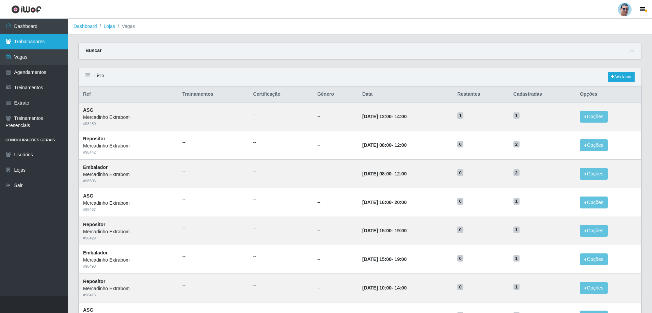
click at [32, 46] on link "Trabalhadores" at bounding box center [34, 41] width 68 height 15
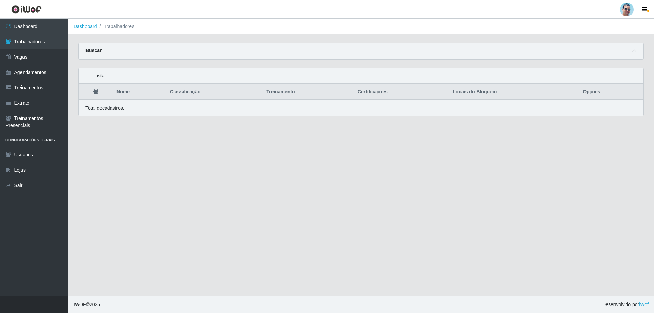
click at [630, 51] on span at bounding box center [634, 51] width 8 height 8
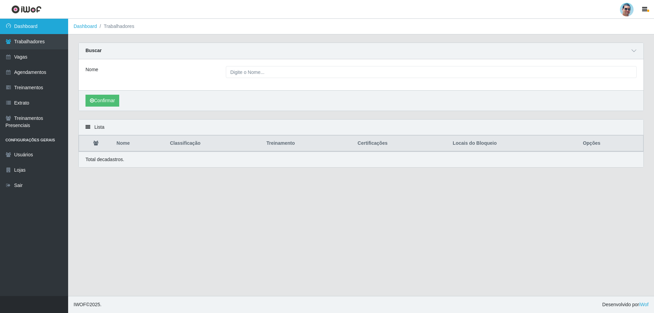
click at [11, 24] on link "Dashboard" at bounding box center [34, 26] width 68 height 15
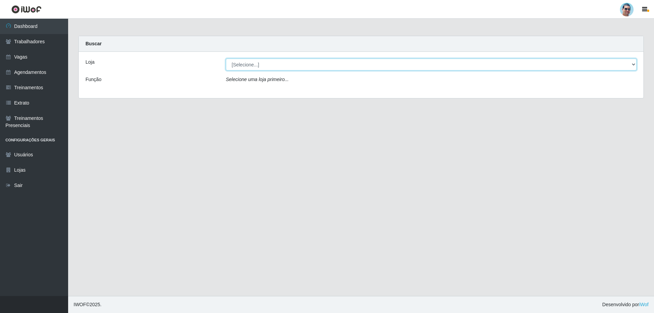
click at [387, 66] on select "[Selecione...] Mercadinho Extrabom" at bounding box center [431, 65] width 411 height 12
select select "175"
click at [226, 59] on select "[Selecione...] Mercadinho Extrabom" at bounding box center [431, 65] width 411 height 12
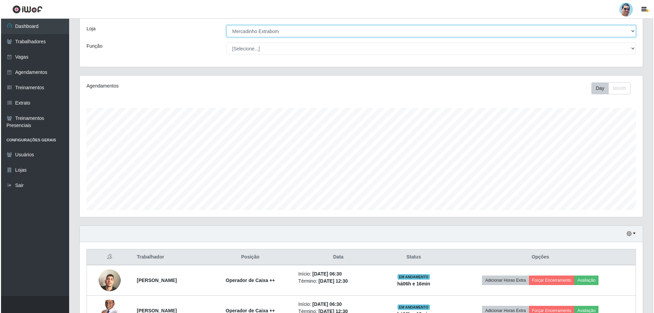
scroll to position [109, 0]
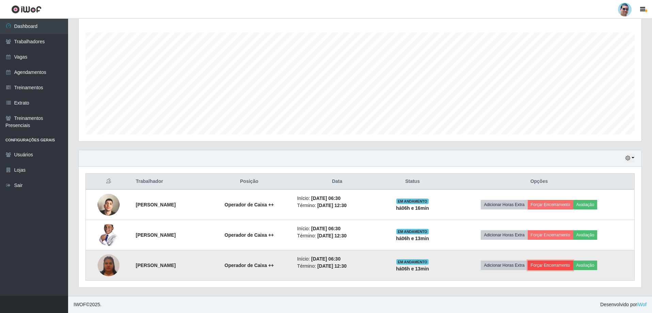
click at [571, 262] on button "Forçar Encerramento" at bounding box center [551, 266] width 46 height 10
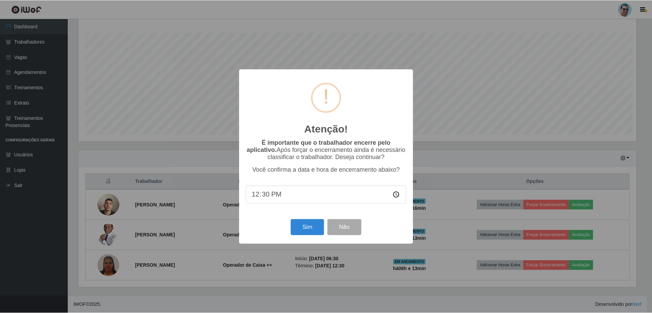
scroll to position [141, 560]
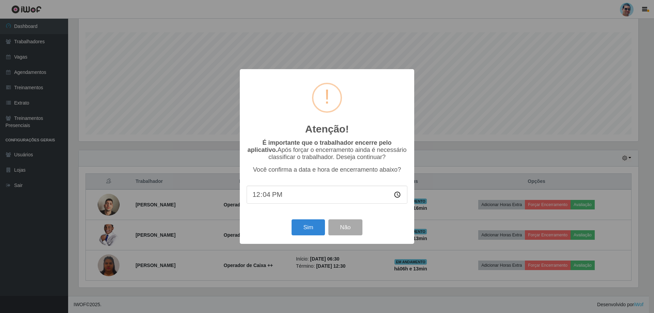
type input "12:41"
click at [317, 237] on div "Sim Não" at bounding box center [327, 227] width 161 height 19
click at [316, 232] on button "Sim" at bounding box center [308, 227] width 33 height 16
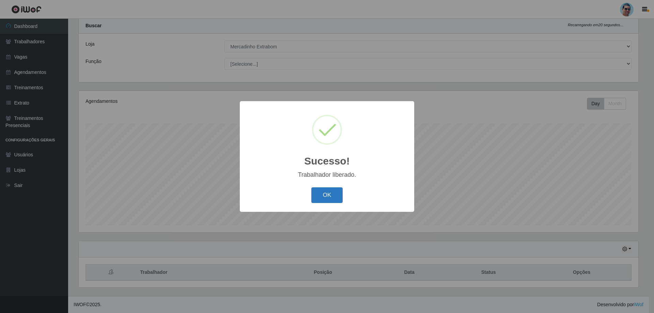
click at [313, 191] on button "OK" at bounding box center [327, 195] width 32 height 16
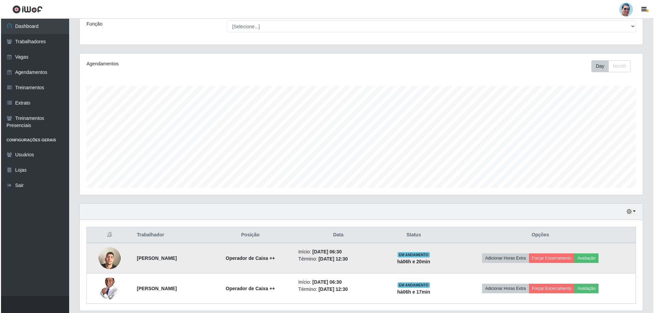
scroll to position [79, 0]
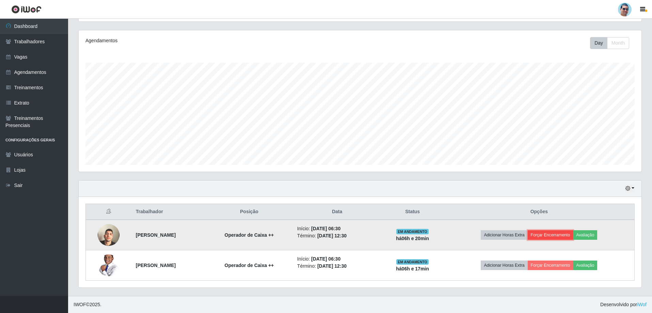
click at [558, 238] on button "Forçar Encerramento" at bounding box center [551, 235] width 46 height 10
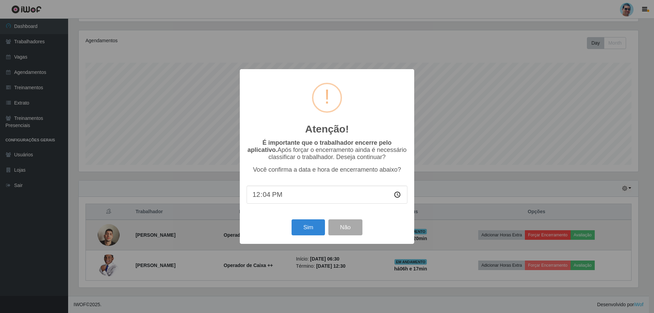
type input "12:47"
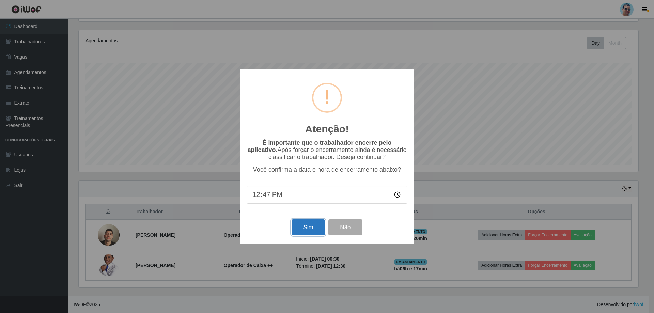
click at [315, 232] on button "Sim" at bounding box center [308, 227] width 33 height 16
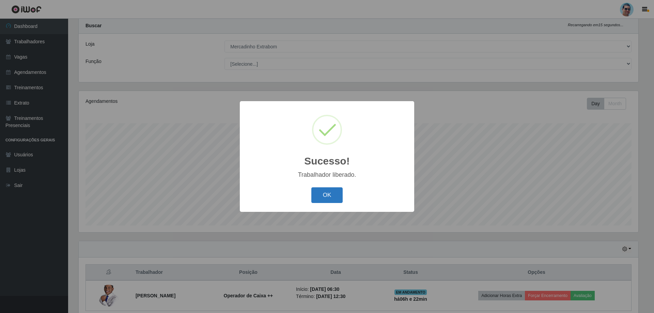
click at [326, 199] on button "OK" at bounding box center [327, 195] width 32 height 16
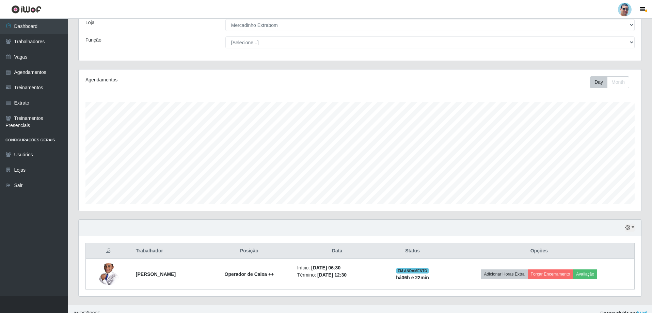
scroll to position [48, 0]
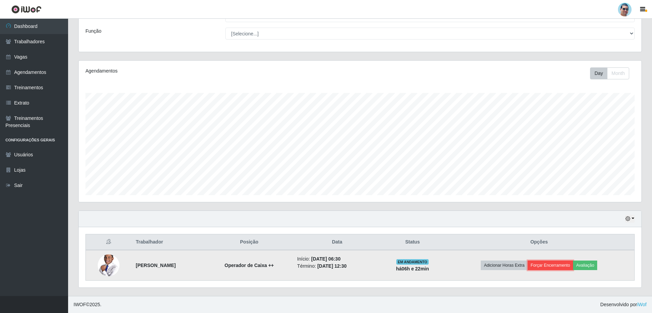
click at [555, 265] on button "Forçar Encerramento" at bounding box center [551, 266] width 46 height 10
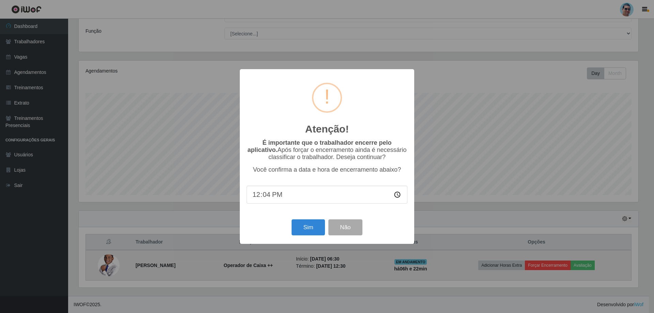
type input "12:48"
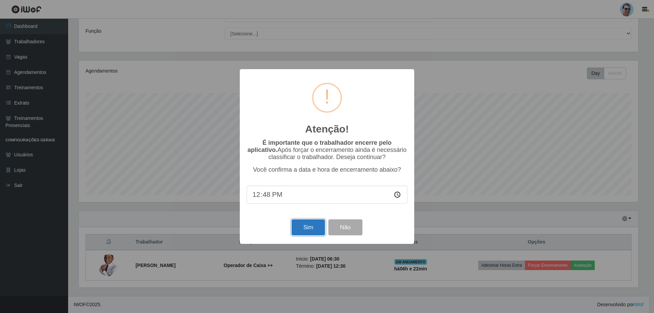
click at [320, 231] on button "Sim" at bounding box center [308, 227] width 33 height 16
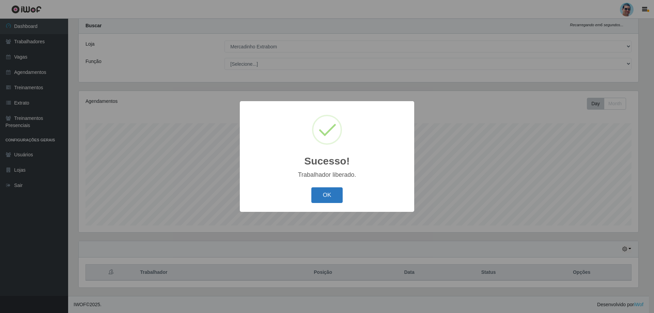
click at [315, 194] on button "OK" at bounding box center [327, 195] width 32 height 16
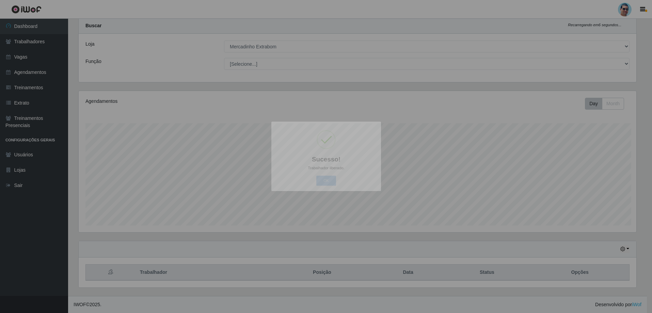
scroll to position [141, 563]
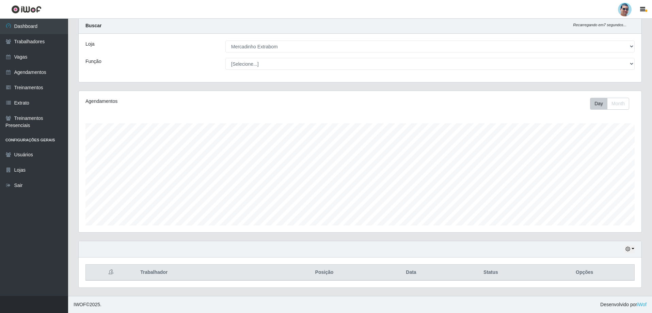
click at [630, 253] on div "Hoje 1 dia 3 dias 1 Semana Não encerrados" at bounding box center [360, 249] width 563 height 16
click at [630, 250] on icon "button" at bounding box center [628, 249] width 5 height 5
click at [612, 228] on button "1 Semana" at bounding box center [608, 224] width 54 height 14
